Goal: Task Accomplishment & Management: Manage account settings

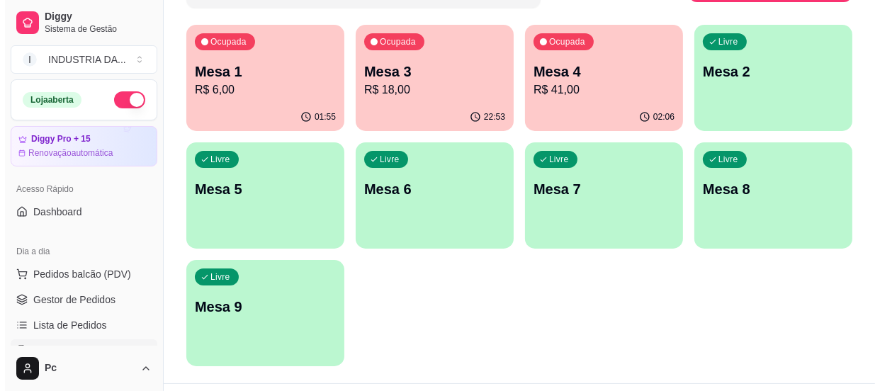
scroll to position [128, 0]
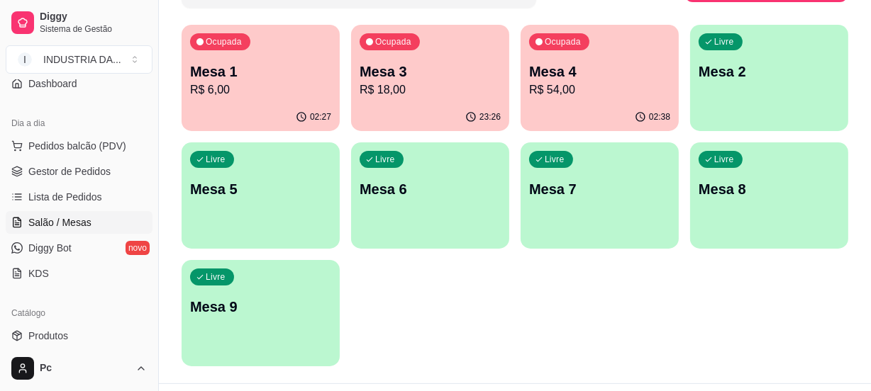
click at [255, 130] on div "Ocupada Mesa 1 R$ 6,00 02:27 Ocupada Mesa 3 R$ 18,00 23:26 Ocupada Mesa 4 R$ 54…" at bounding box center [514, 196] width 666 height 342
click at [264, 85] on p "R$ 6,00" at bounding box center [260, 90] width 137 height 16
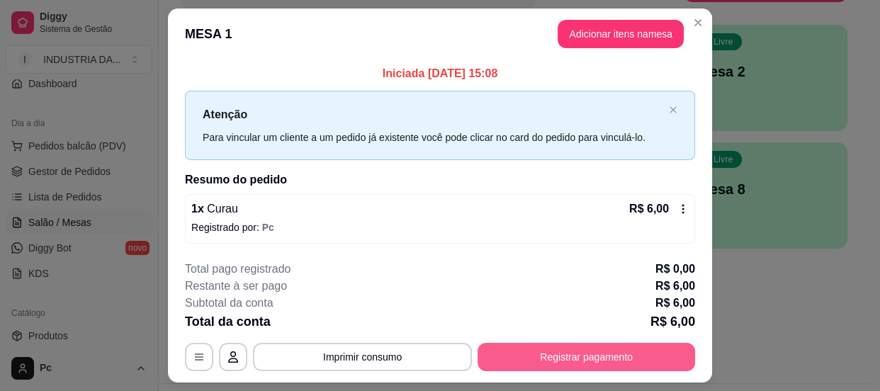
click at [593, 365] on button "Registrar pagamento" at bounding box center [587, 357] width 218 height 28
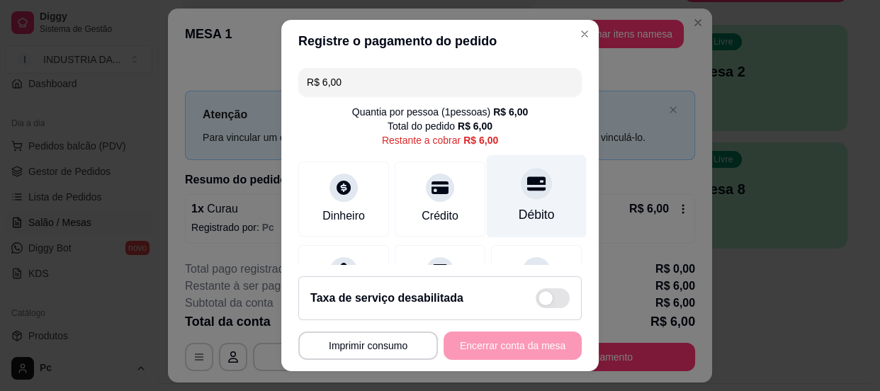
click at [536, 185] on div "Débito" at bounding box center [537, 196] width 100 height 83
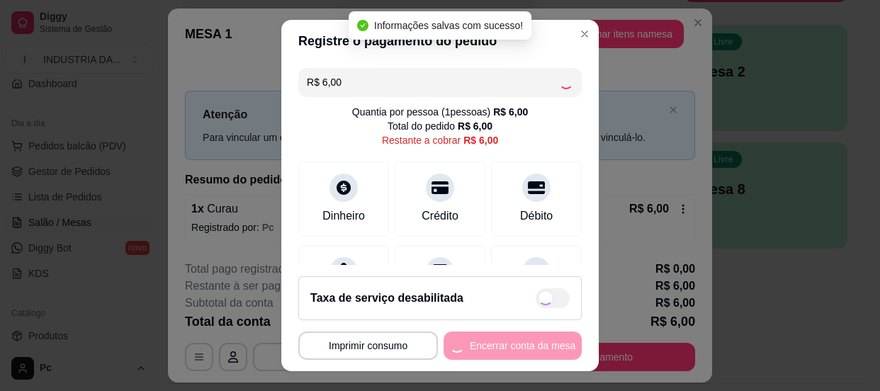
type input "R$ 0,00"
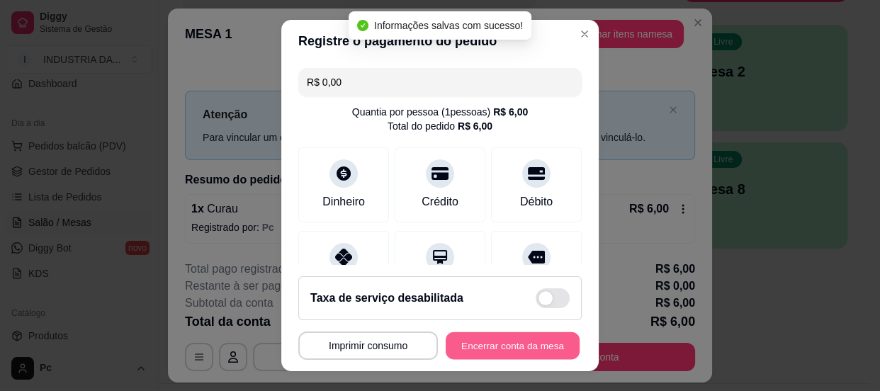
click at [501, 347] on button "Encerrar conta da mesa" at bounding box center [513, 346] width 134 height 28
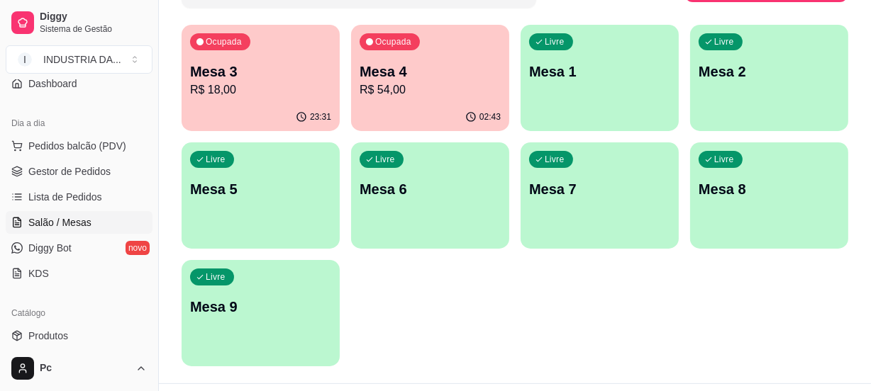
click at [247, 314] on p "Mesa 9" at bounding box center [260, 307] width 141 height 20
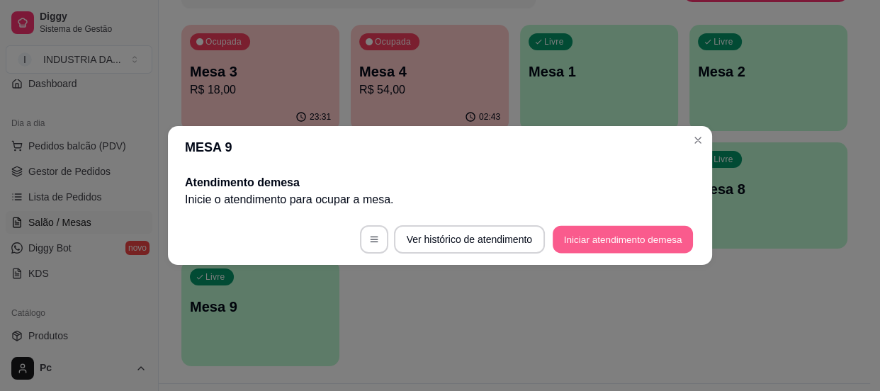
click at [603, 241] on button "Iniciar atendimento de mesa" at bounding box center [623, 240] width 140 height 28
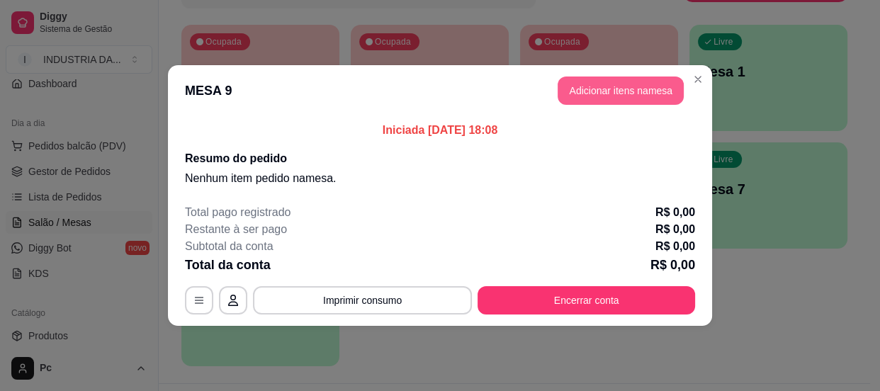
click at [605, 87] on button "Adicionar itens na mesa" at bounding box center [621, 91] width 126 height 28
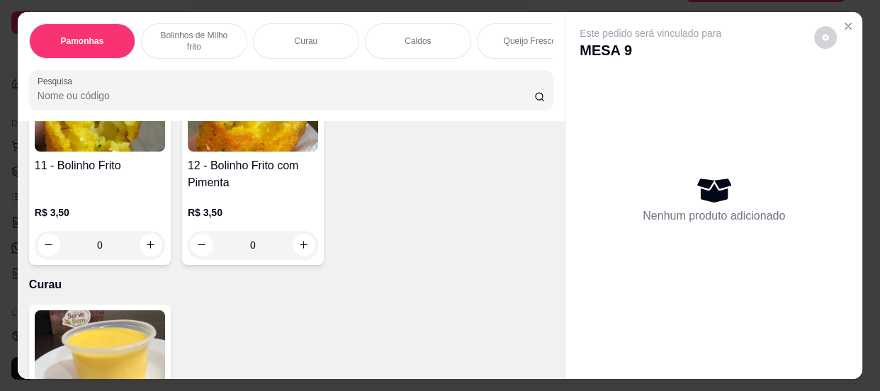
scroll to position [837, 0]
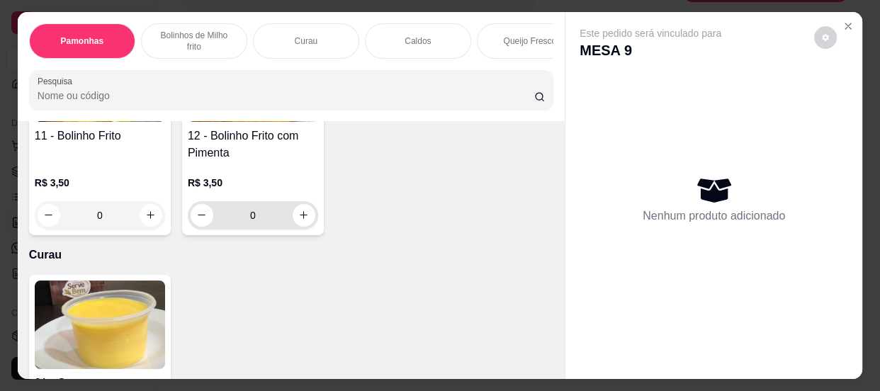
click at [259, 223] on input "0" at bounding box center [252, 215] width 79 height 28
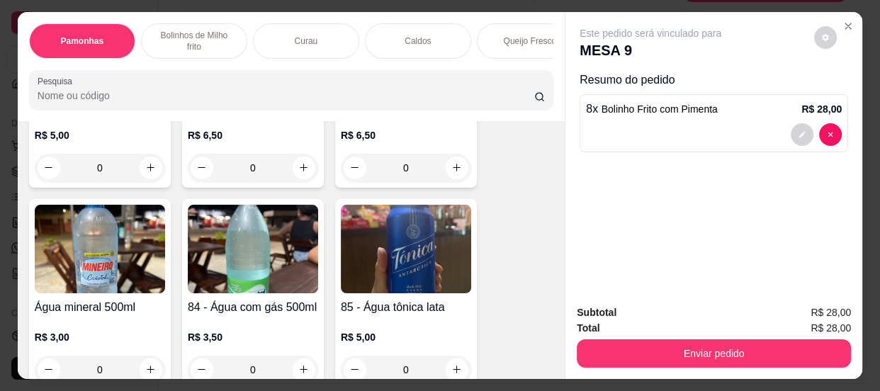
scroll to position [3351, 0]
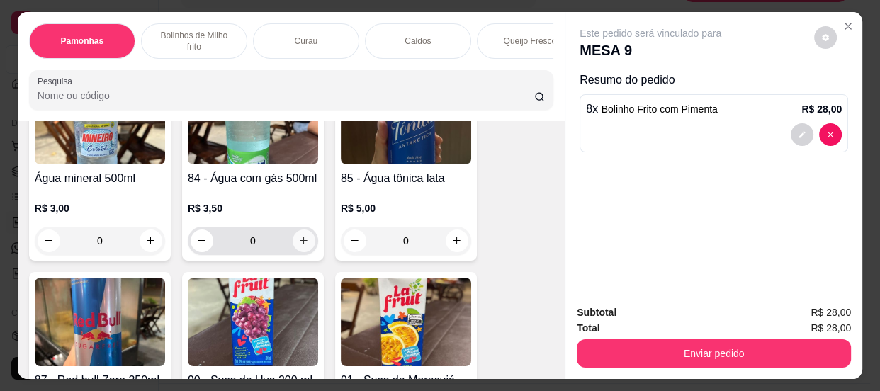
type input "8"
click at [303, 246] on icon "increase-product-quantity" at bounding box center [303, 240] width 11 height 11
type input "1"
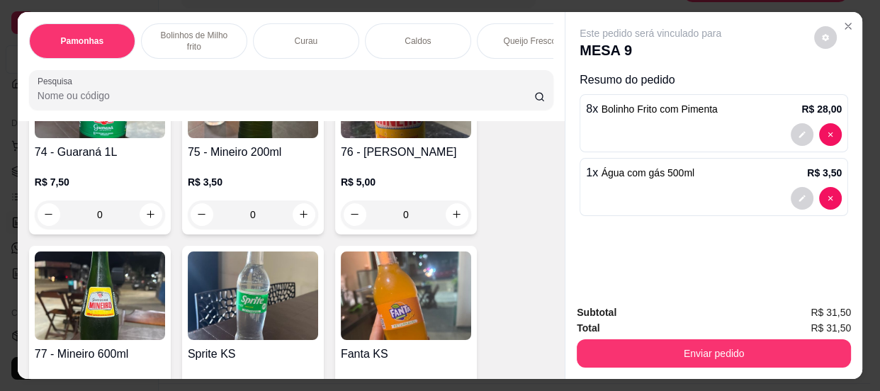
scroll to position [2899, 0]
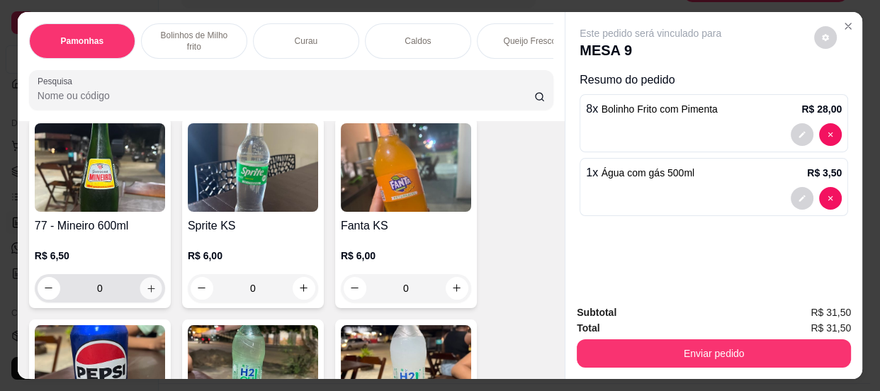
click at [147, 291] on icon "increase-product-quantity" at bounding box center [150, 287] width 7 height 7
type input "1"
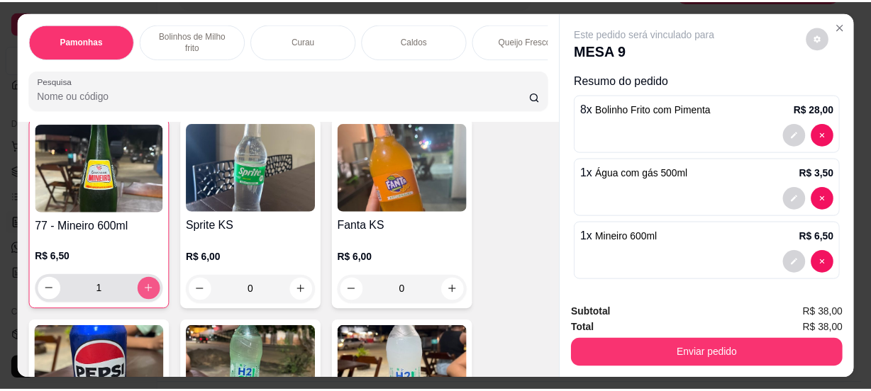
scroll to position [2900, 0]
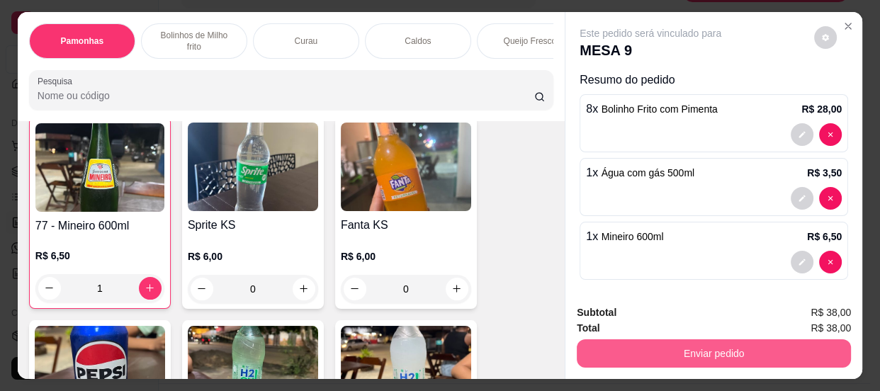
click at [743, 350] on button "Enviar pedido" at bounding box center [714, 354] width 274 height 28
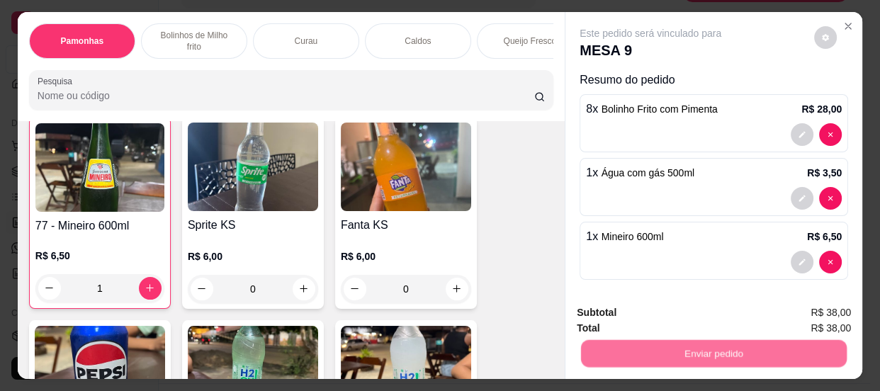
click at [693, 312] on button "Não registrar e enviar pedido" at bounding box center [667, 314] width 147 height 27
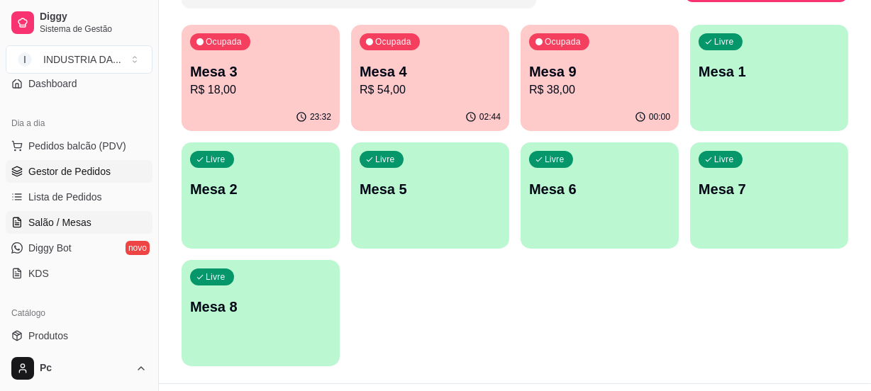
click at [71, 172] on span "Gestor de Pedidos" at bounding box center [69, 171] width 82 height 14
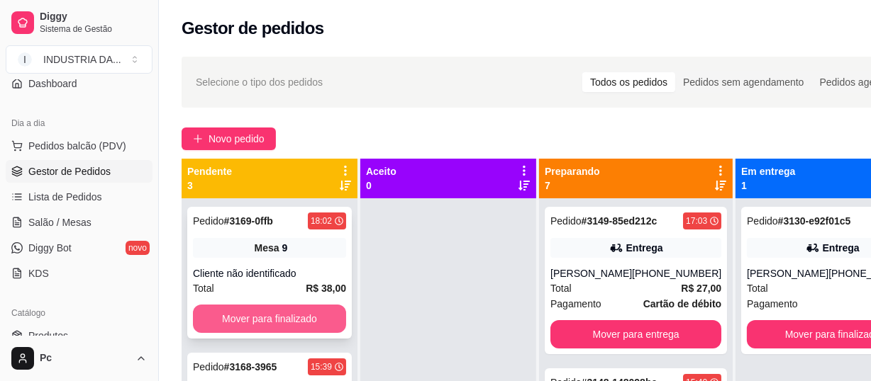
click at [276, 314] on button "Mover para finalizado" at bounding box center [269, 319] width 153 height 28
click at [277, 319] on button "Mover para finalizado" at bounding box center [269, 319] width 153 height 28
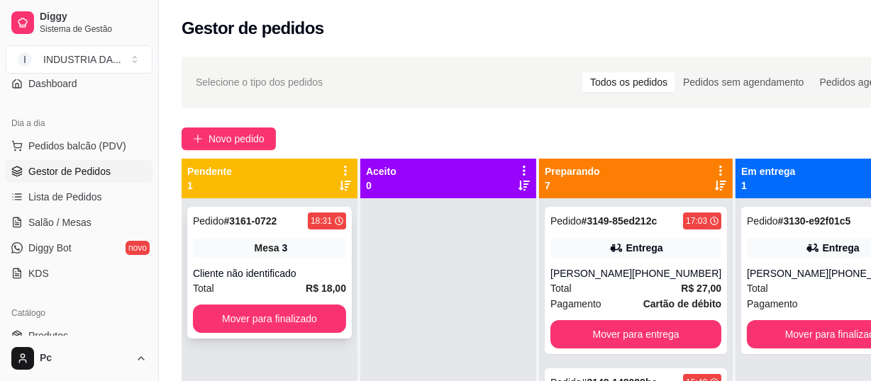
click at [287, 280] on div "Cliente não identificado" at bounding box center [269, 274] width 153 height 14
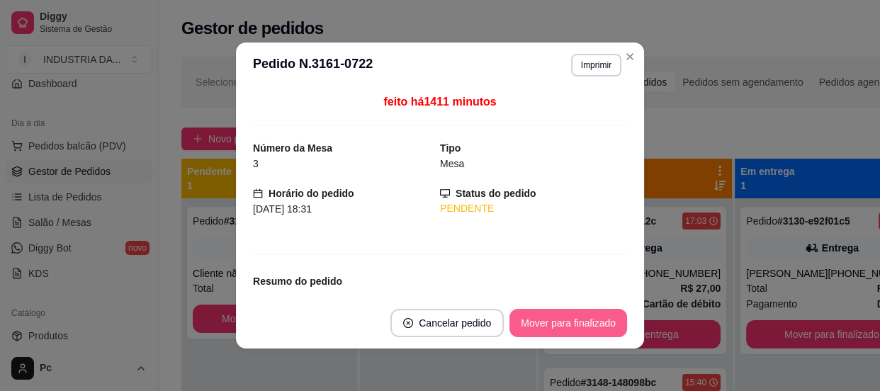
click at [551, 328] on button "Mover para finalizado" at bounding box center [569, 323] width 118 height 28
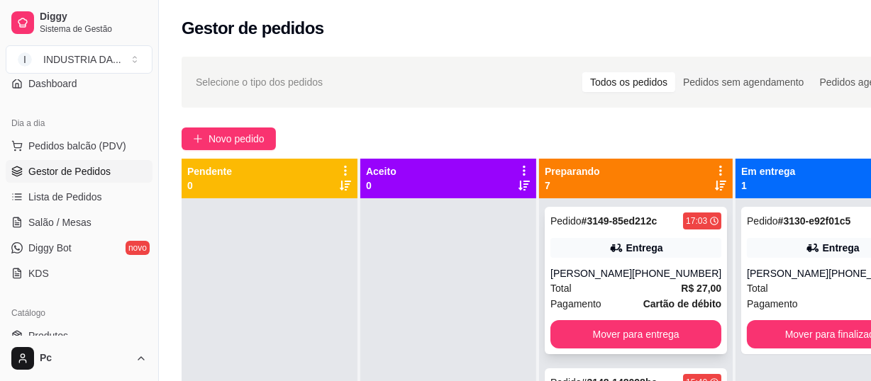
click at [643, 299] on strong "Cartão de débito" at bounding box center [682, 303] width 78 height 11
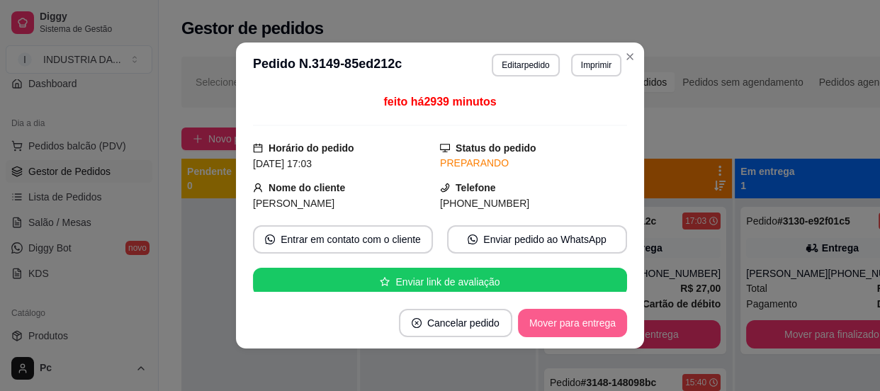
click at [591, 319] on button "Mover para entrega" at bounding box center [572, 323] width 109 height 28
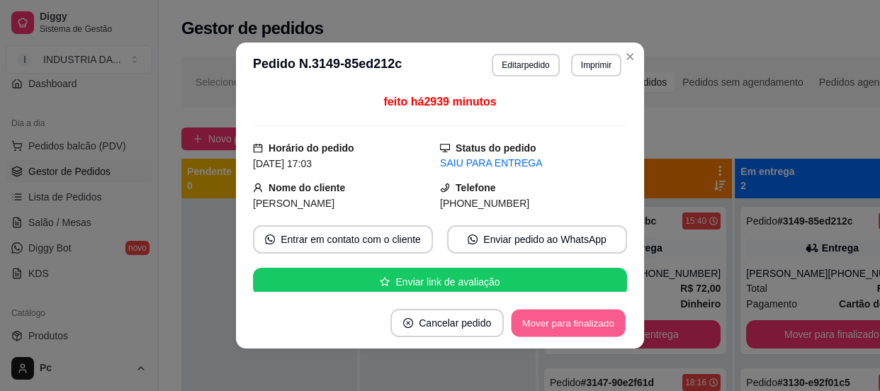
click at [591, 319] on button "Mover para finalizado" at bounding box center [569, 324] width 114 height 28
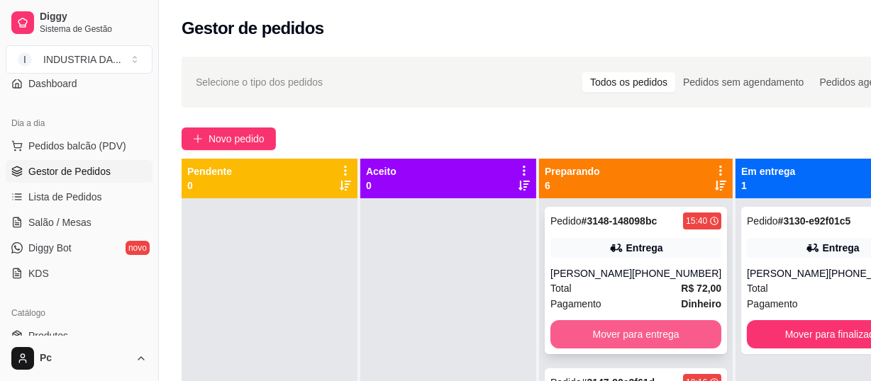
click at [627, 323] on button "Mover para entrega" at bounding box center [635, 334] width 171 height 28
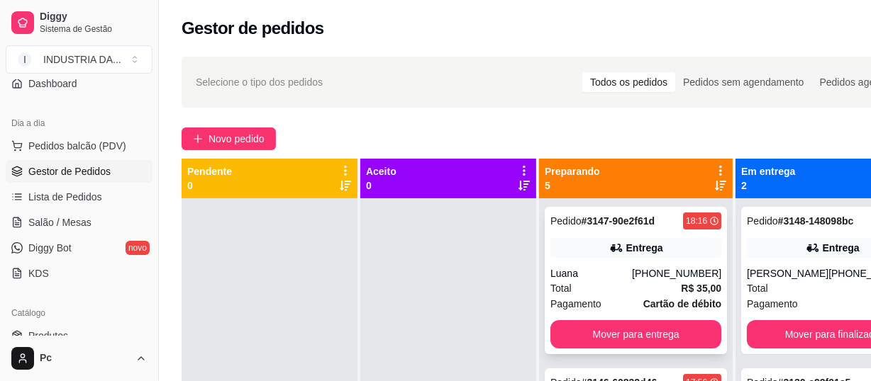
click at [605, 268] on div "Luana" at bounding box center [591, 274] width 82 height 14
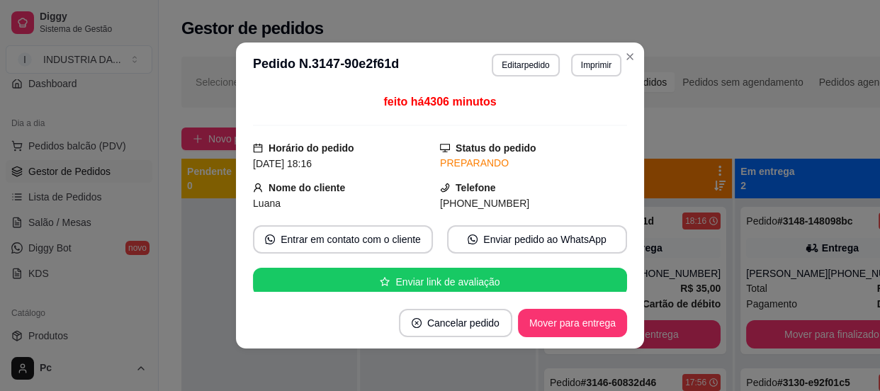
click at [575, 302] on footer "Cancelar pedido Mover para entrega" at bounding box center [440, 323] width 408 height 51
click at [581, 308] on footer "Cancelar pedido Mover para entrega" at bounding box center [440, 323] width 408 height 51
click at [588, 318] on button "Mover para entrega" at bounding box center [572, 323] width 109 height 28
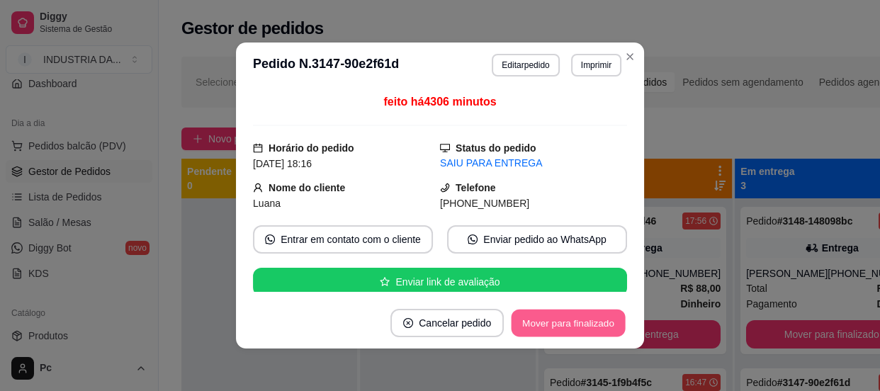
click at [588, 318] on button "Mover para finalizado" at bounding box center [569, 324] width 114 height 28
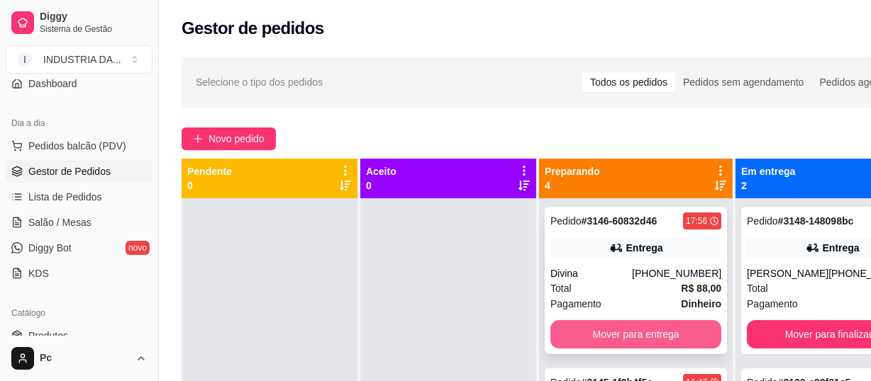
click at [606, 349] on button "Mover para entrega" at bounding box center [635, 334] width 171 height 28
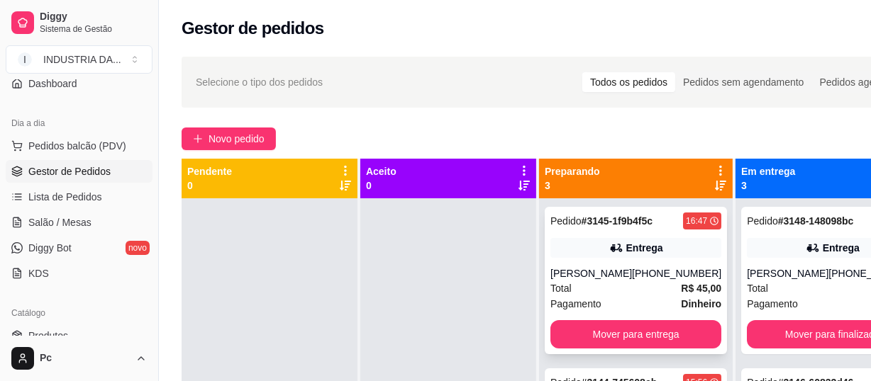
click at [605, 286] on div "Total R$ 45,00" at bounding box center [635, 289] width 171 height 16
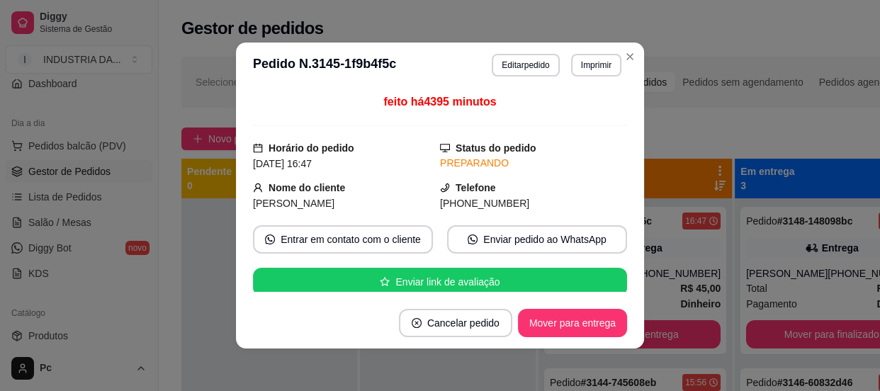
click at [549, 338] on footer "Cancelar pedido Mover para entrega" at bounding box center [440, 323] width 408 height 51
click at [553, 328] on button "Mover para entrega" at bounding box center [572, 323] width 109 height 28
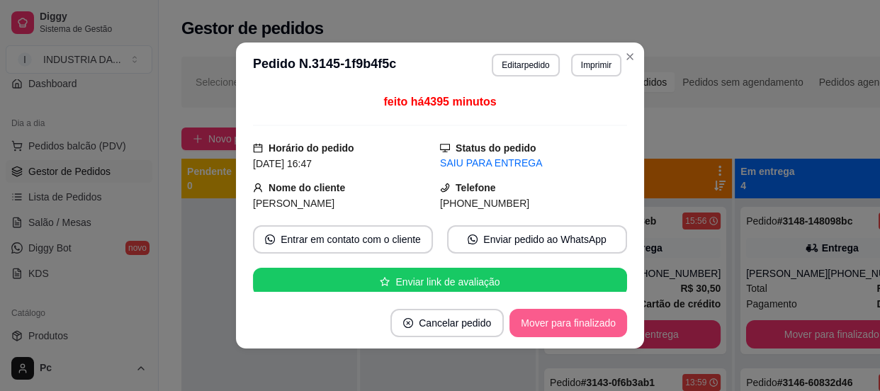
click at [553, 328] on button "Mover para finalizado" at bounding box center [569, 323] width 118 height 28
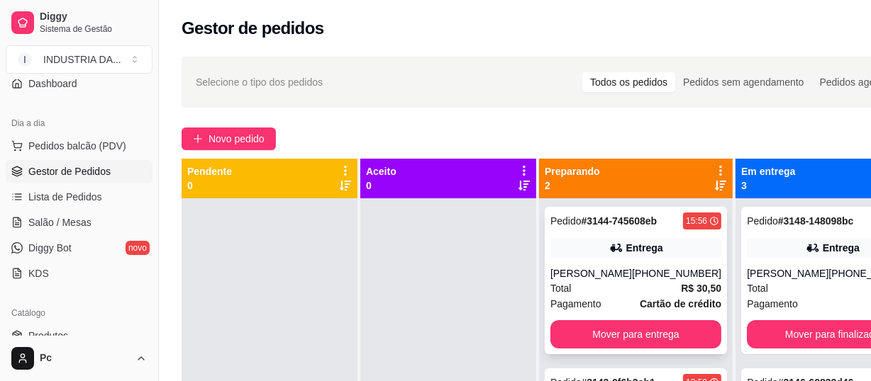
click at [647, 268] on div "[PHONE_NUMBER]" at bounding box center [676, 274] width 89 height 14
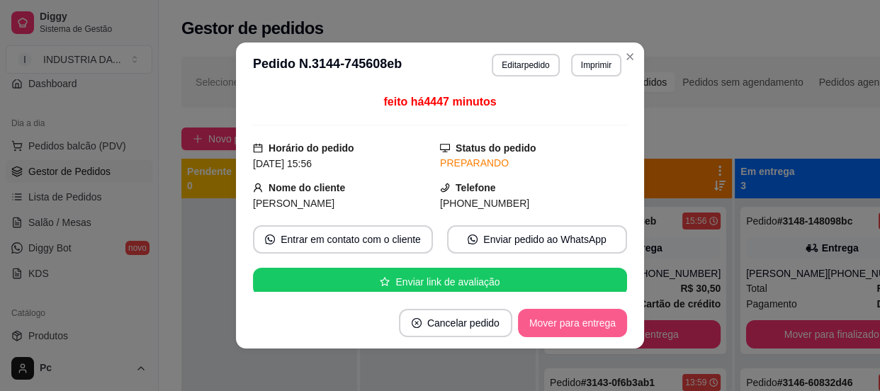
click at [583, 311] on button "Mover para entrega" at bounding box center [572, 323] width 109 height 28
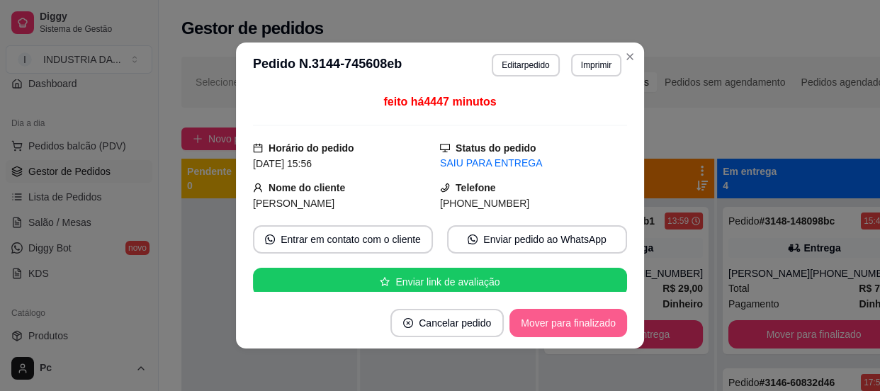
click at [583, 311] on button "Mover para finalizado" at bounding box center [569, 323] width 118 height 28
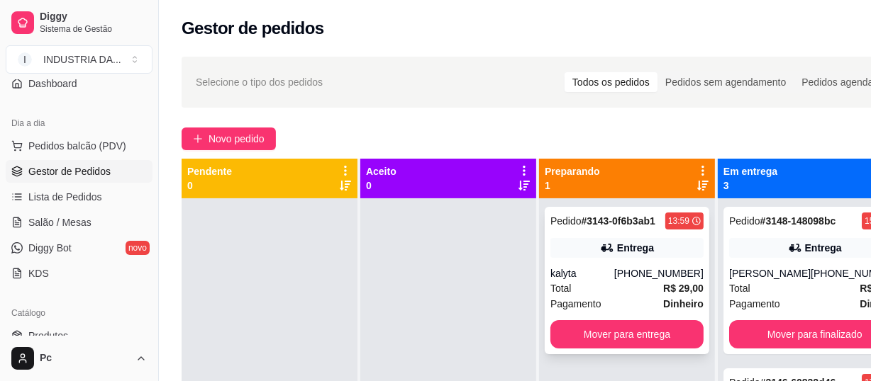
click at [651, 297] on div "Pagamento Dinheiro" at bounding box center [626, 304] width 153 height 16
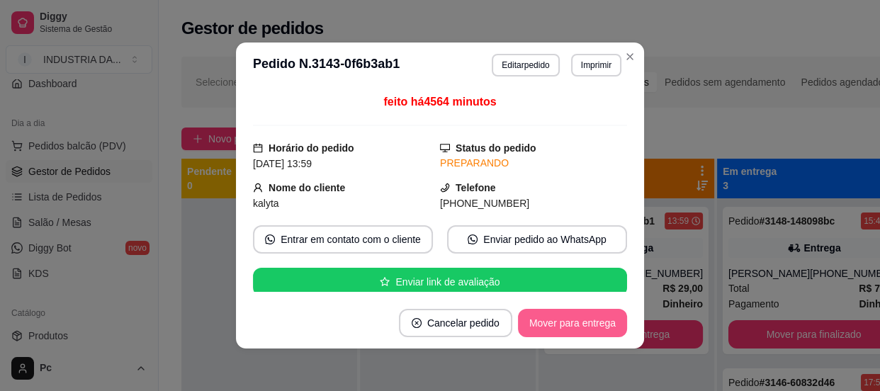
click at [546, 325] on button "Mover para entrega" at bounding box center [572, 323] width 109 height 28
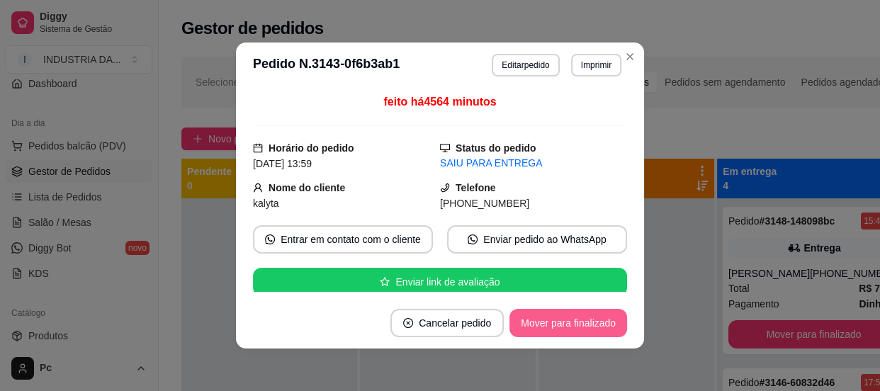
click at [546, 325] on button "Mover para finalizado" at bounding box center [569, 323] width 118 height 28
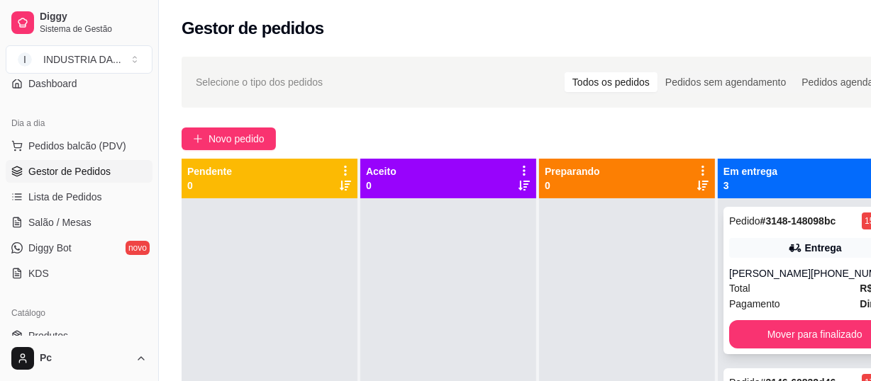
click at [799, 257] on div "Entrega" at bounding box center [814, 248] width 171 height 20
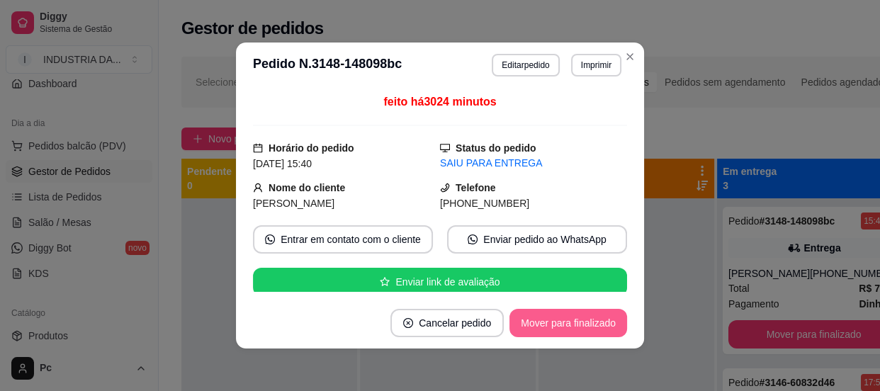
click at [559, 322] on button "Mover para finalizado" at bounding box center [569, 323] width 118 height 28
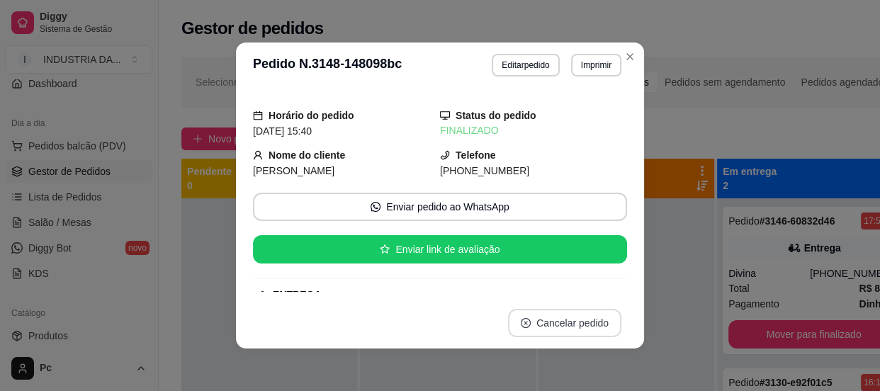
click at [559, 322] on button "Cancelar pedido" at bounding box center [564, 323] width 113 height 28
click at [635, 110] on div "Horário do pedido [DATE] 15:40 Status do pedido FINALIZADO Nome do cliente [PER…" at bounding box center [440, 193] width 408 height 210
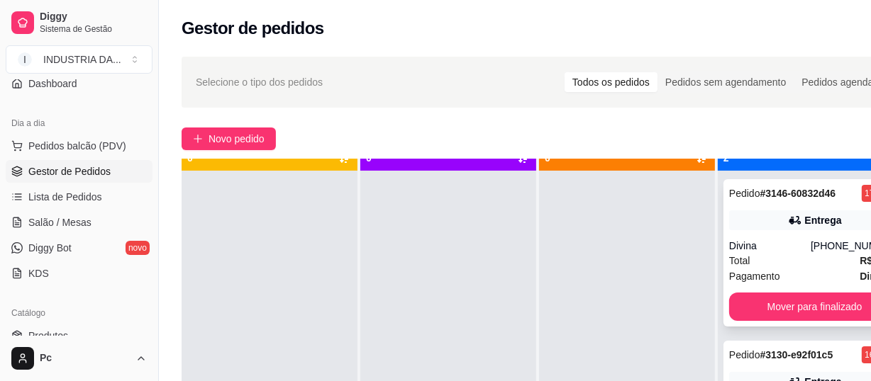
scroll to position [40, 0]
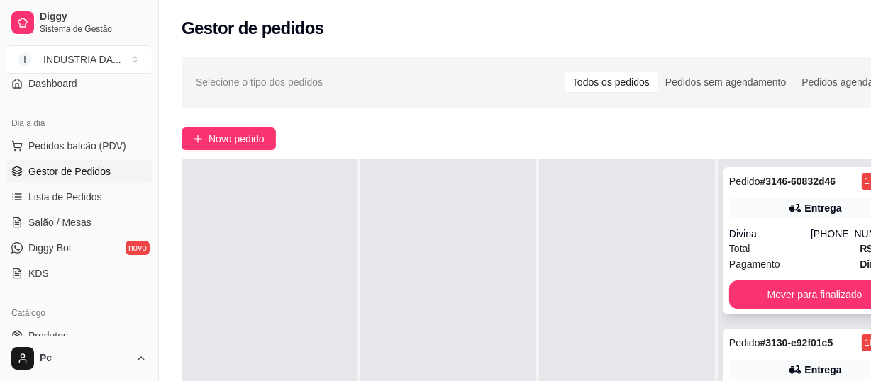
click at [795, 191] on div "Pedido # 3146-60832d46 17:56 Entrega Divina [PHONE_NUMBER] Total R$ 88,00 Pagam…" at bounding box center [814, 240] width 182 height 147
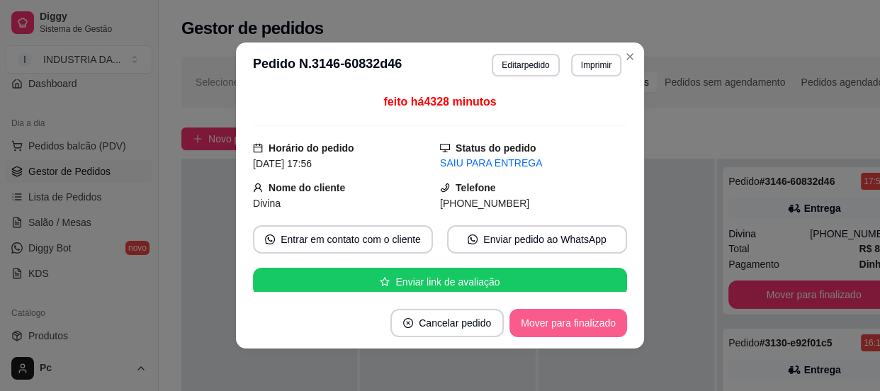
click at [566, 311] on button "Mover para finalizado" at bounding box center [569, 323] width 118 height 28
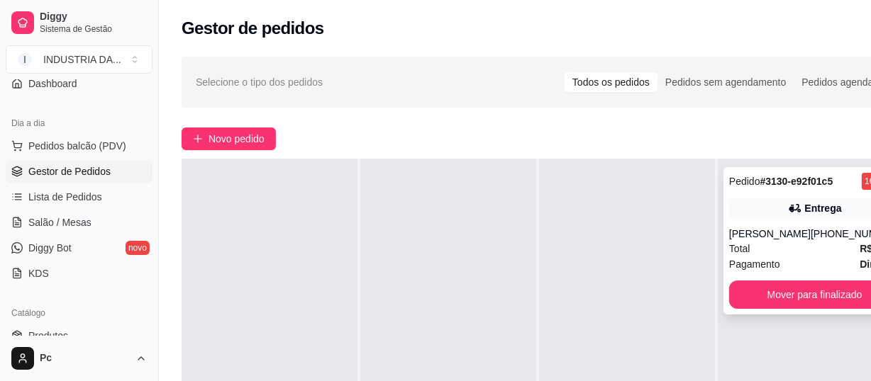
click at [830, 244] on div "Total R$ 34,00" at bounding box center [814, 249] width 171 height 16
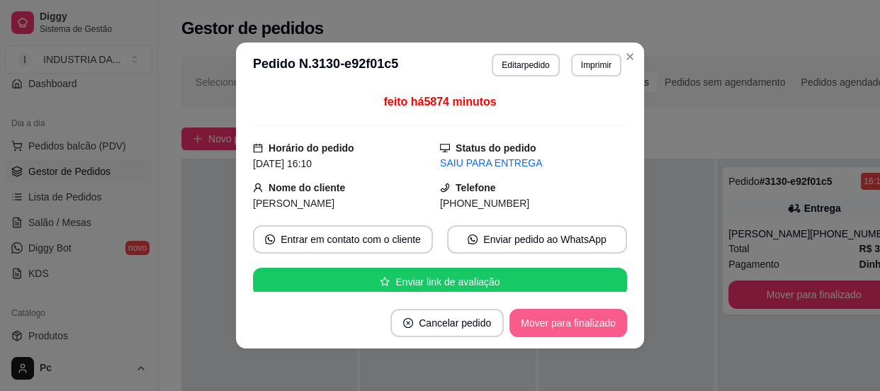
click at [593, 335] on button "Mover para finalizado" at bounding box center [569, 323] width 118 height 28
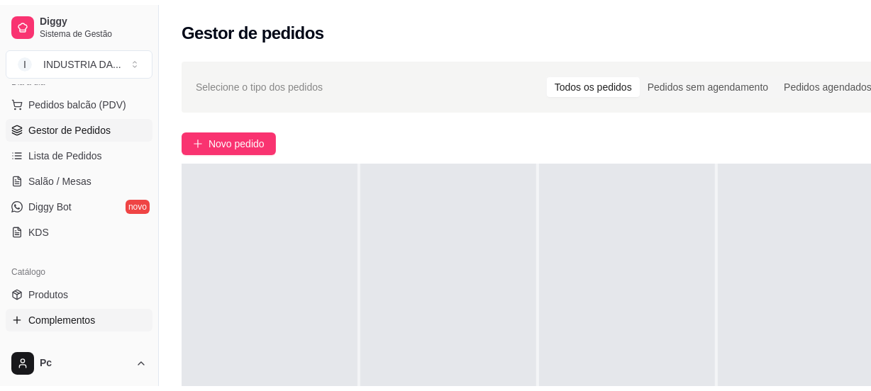
scroll to position [193, 0]
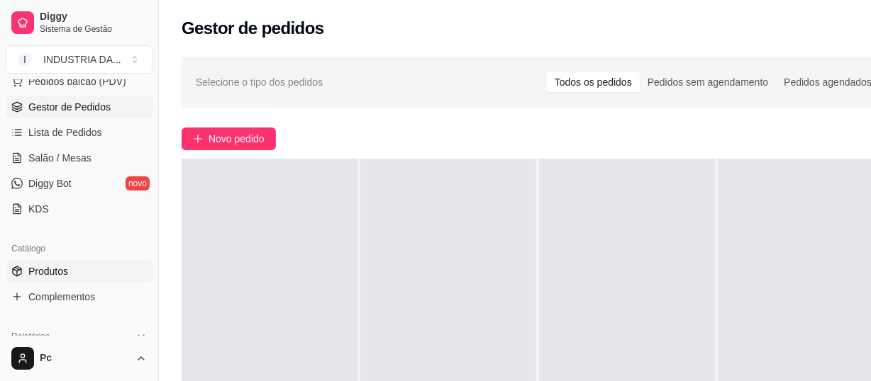
click at [42, 262] on link "Produtos" at bounding box center [79, 271] width 147 height 23
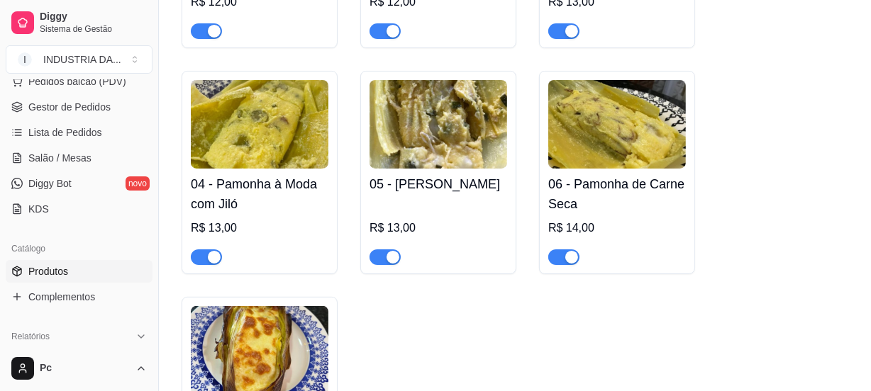
scroll to position [322, 0]
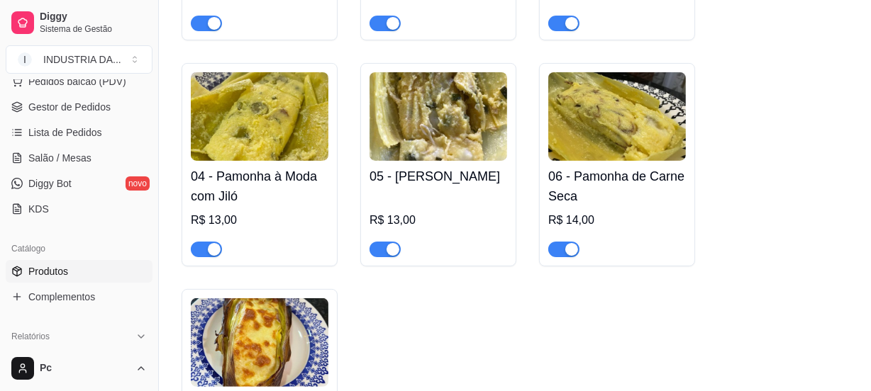
click at [576, 256] on div "button" at bounding box center [571, 249] width 13 height 13
click at [386, 252] on div "button" at bounding box center [392, 249] width 13 height 13
